Goal: Task Accomplishment & Management: Manage account settings

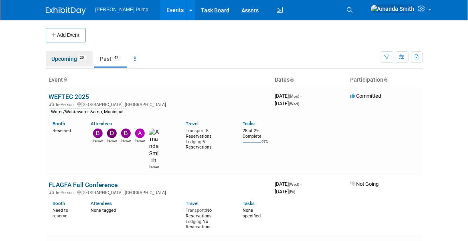
drag, startPoint x: 59, startPoint y: 55, endPoint x: 61, endPoint y: 62, distance: 7.6
click at [59, 55] on link "Upcoming 20" at bounding box center [69, 58] width 47 height 15
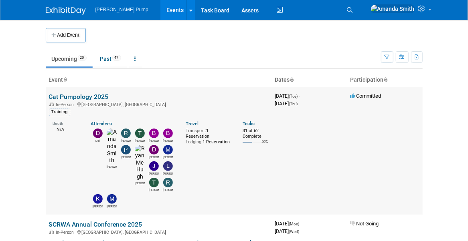
click at [75, 96] on link "Cat Pumpology 2025" at bounding box center [79, 97] width 60 height 8
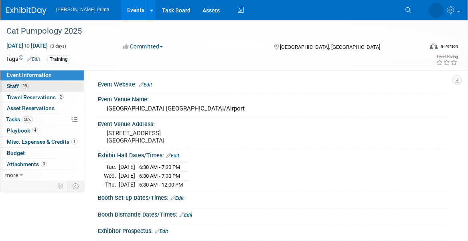
click at [15, 85] on span "Staff 19" at bounding box center [18, 86] width 22 height 6
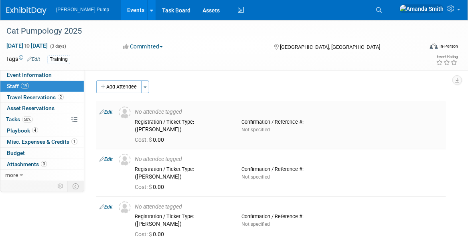
click at [108, 112] on link "Edit" at bounding box center [105, 112] width 13 height 6
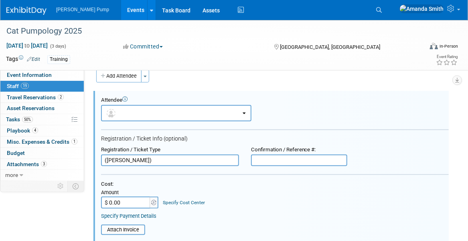
drag, startPoint x: 148, startPoint y: 160, endPoint x: 94, endPoint y: 161, distance: 53.3
click at [94, 161] on div "Attendee <img src="https://www.exhibitday.com/Images/Unassigned-User-Icon.png" …" at bounding box center [270, 231] width 355 height 280
click at [168, 112] on button "button" at bounding box center [176, 113] width 150 height 16
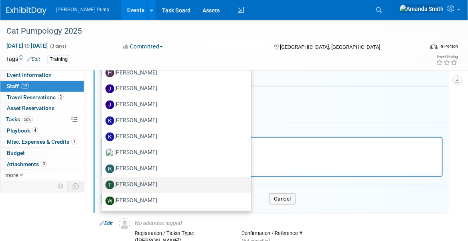
scroll to position [171, 0]
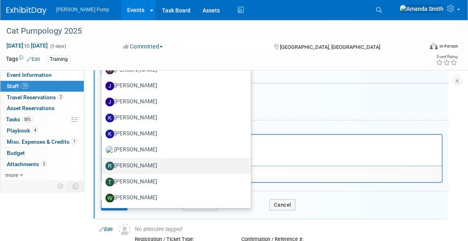
drag, startPoint x: 157, startPoint y: 162, endPoint x: 90, endPoint y: 7, distance: 168.5
click at [157, 162] on label "Ryan Intriago" at bounding box center [174, 166] width 138 height 13
click at [103, 163] on input "Ryan Intriago" at bounding box center [99, 165] width 5 height 5
select select "f676f9ee-1b46-4867-aa6f-10efcc8695a8"
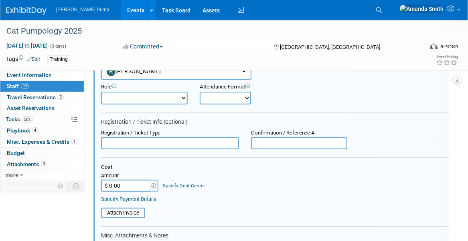
scroll to position [0, 0]
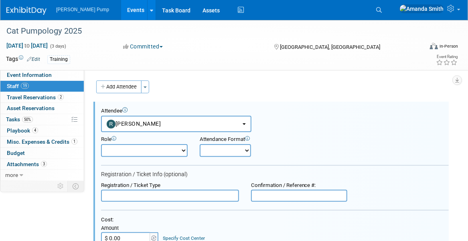
click at [160, 152] on select "Demonstrator Host Planner Presenter Sales Representative Set-up/Dismantle Crew …" at bounding box center [144, 150] width 87 height 13
select select "8"
click at [101, 144] on select "Demonstrator Host Planner Presenter Sales Representative Set-up/Dismantle Crew …" at bounding box center [144, 150] width 87 height 13
click at [223, 148] on select "Onsite Remote" at bounding box center [225, 150] width 51 height 13
select select "1"
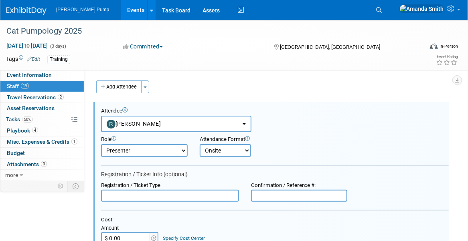
click at [200, 144] on select "Onsite Remote" at bounding box center [225, 150] width 51 height 13
click at [308, 147] on div "Role Demonstrator Host Planner Presenter Sales Representative" at bounding box center [275, 144] width 360 height 25
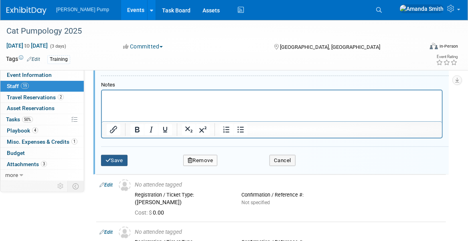
click at [119, 161] on button "Save" at bounding box center [114, 160] width 26 height 11
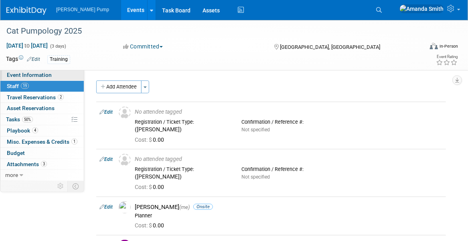
click at [21, 77] on span "Event Information" at bounding box center [29, 75] width 45 height 6
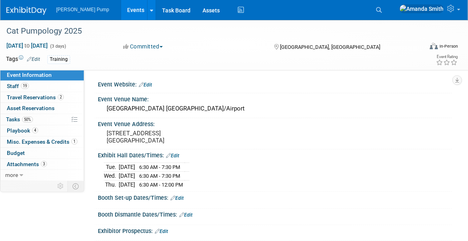
click at [121, 8] on link "Events" at bounding box center [135, 10] width 29 height 20
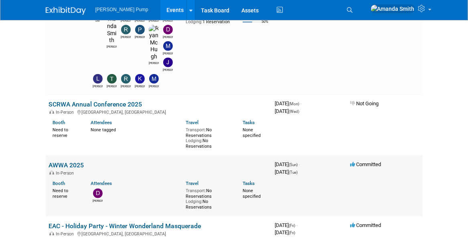
scroll to position [160, 0]
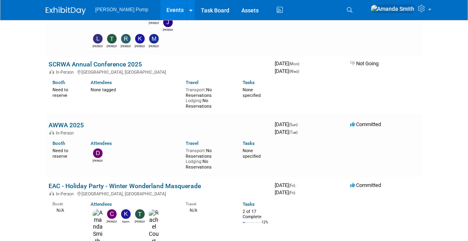
click at [92, 182] on link "EAC - Holiday Party - Winter Wonderland Masquerade" at bounding box center [125, 186] width 152 height 8
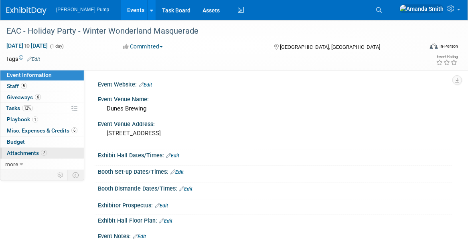
click at [39, 150] on span "Attachments 7" at bounding box center [27, 153] width 40 height 6
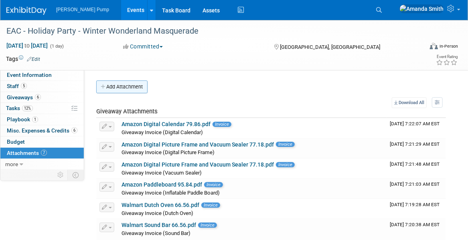
click at [131, 90] on button "Add Attachment" at bounding box center [121, 87] width 51 height 13
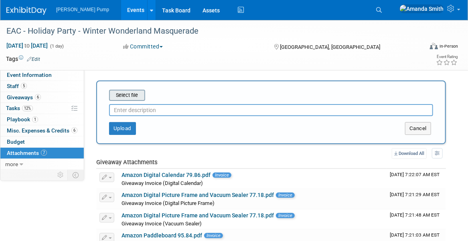
click at [131, 95] on input "file" at bounding box center [96, 96] width 95 height 10
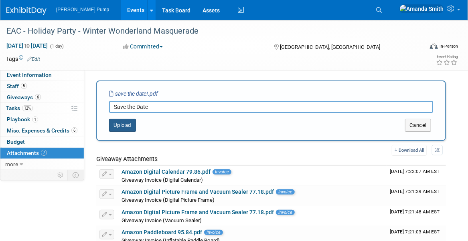
type input "Save the Date"
click at [116, 120] on button "Upload" at bounding box center [122, 125] width 27 height 13
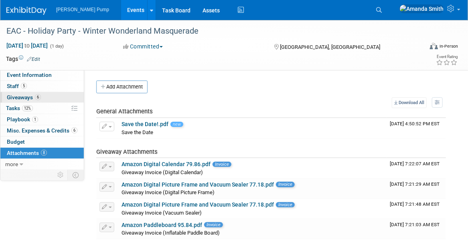
click at [16, 96] on span "Giveaways 6" at bounding box center [24, 97] width 34 height 6
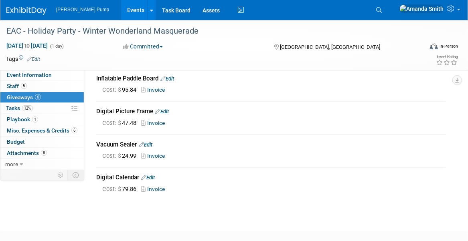
scroll to position [120, 0]
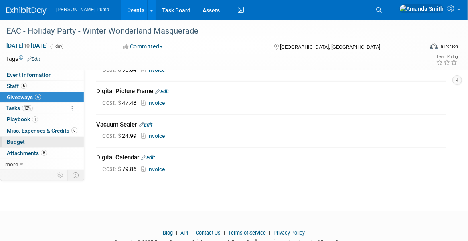
click at [37, 140] on link "Budget" at bounding box center [41, 142] width 83 height 11
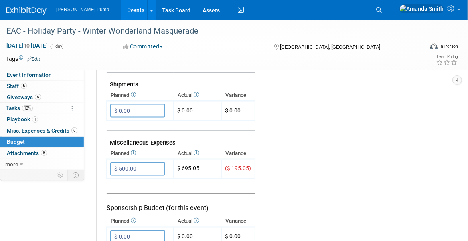
scroll to position [481, 0]
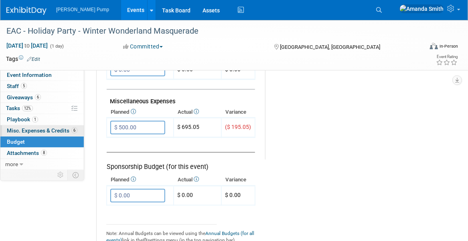
click at [41, 128] on span "Misc. Expenses & Credits 6" at bounding box center [42, 131] width 71 height 6
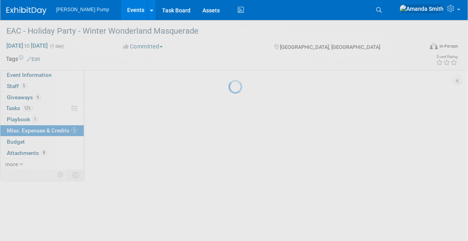
scroll to position [0, 0]
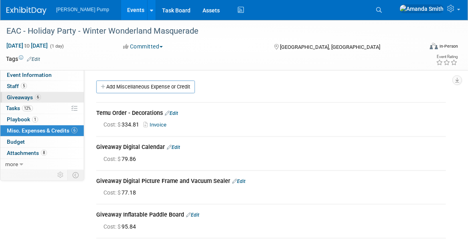
click at [44, 97] on link "6 Giveaways 6" at bounding box center [41, 97] width 83 height 11
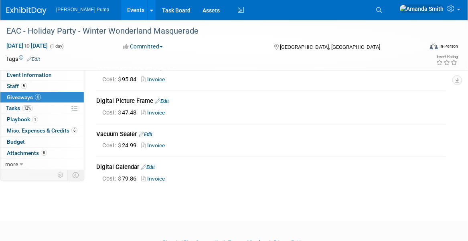
scroll to position [120, 0]
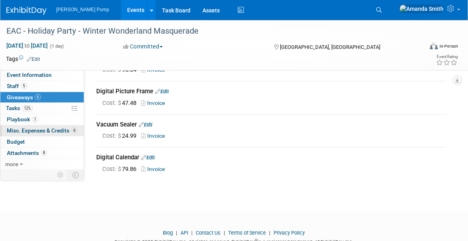
click at [41, 131] on span "Misc. Expenses & Credits 6" at bounding box center [42, 131] width 71 height 6
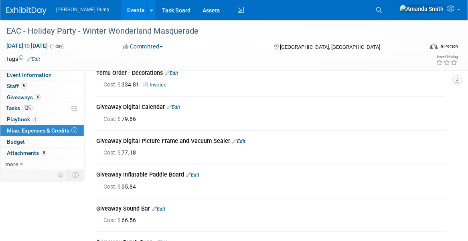
scroll to position [0, 0]
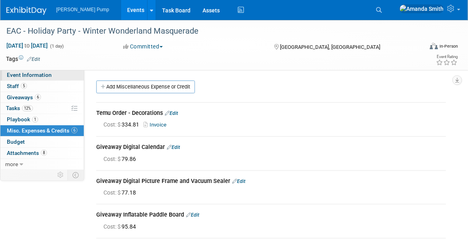
click at [24, 73] on span "Event Information" at bounding box center [29, 75] width 45 height 6
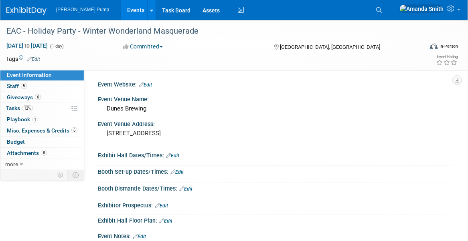
click at [121, 10] on link "Events" at bounding box center [135, 10] width 29 height 20
